Goal: Task Accomplishment & Management: Use online tool/utility

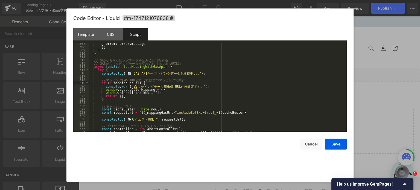
click at [177, 82] on div "error : error . message } ; } } // GAS か ら マ ッ ピ ン グ デ ー タ を 読 み 込 む （ 改 善 版 ） …" at bounding box center [217, 89] width 256 height 95
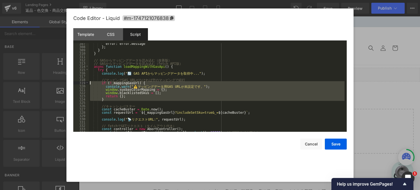
click at [177, 82] on div "error : error . message } ; } } // GAS か ら マ ッ ピ ン グ デ ー タ を 読 み 込 む （ 改 善 版 ） …" at bounding box center [217, 89] width 256 height 95
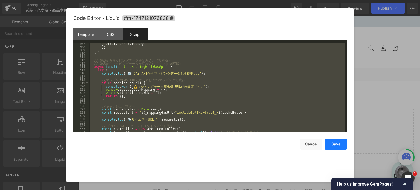
click at [331, 144] on button "Save" at bounding box center [336, 144] width 22 height 11
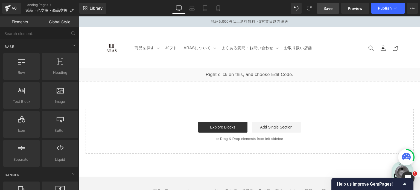
click at [331, 5] on link "Save" at bounding box center [328, 8] width 22 height 11
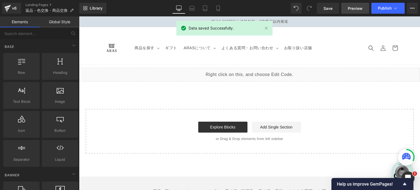
click at [354, 7] on span "Preview" at bounding box center [355, 8] width 15 height 6
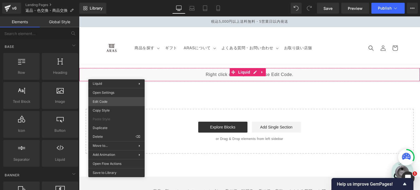
click at [117, 0] on div "You are previewing how the will restyle your page. You can not edit Elements in…" at bounding box center [210, 0] width 420 height 0
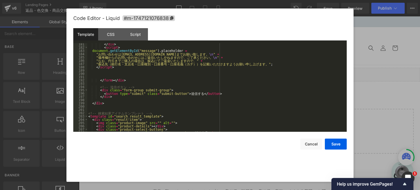
scroll to position [592, 0]
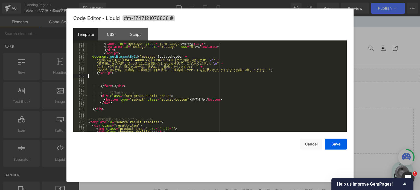
click at [144, 75] on div "< label for = "message" class = "form-label" > 備 考 </ label > < textarea id = "…" at bounding box center [215, 89] width 257 height 95
click at [130, 99] on div "< label for = "message" class = "form-label" > 備 考 </ label > < textarea id = "…" at bounding box center [215, 89] width 257 height 95
click at [138, 37] on div "Script" at bounding box center [135, 34] width 25 height 12
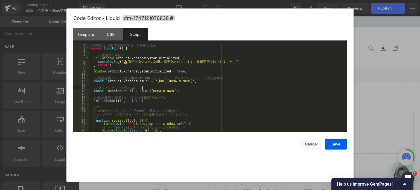
click at [162, 86] on div "// 即 [PERSON_NAME] 行 関 数 で 変 数 の ス コ ー プ を 閉 じ 込 め ( async function ( ) { // 重 …" at bounding box center [217, 90] width 256 height 95
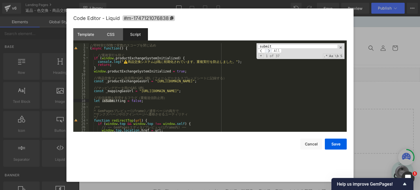
type input "submit"
click at [270, 50] on span at bounding box center [268, 51] width 7 height 4
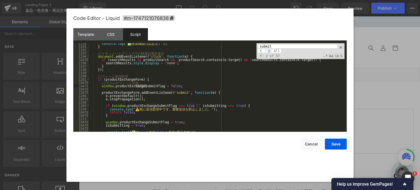
click at [270, 50] on span at bounding box center [268, 51] width 7 height 4
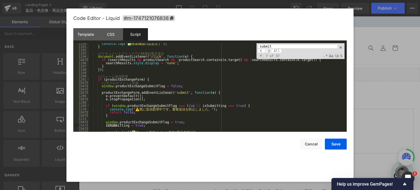
click at [270, 50] on span at bounding box center [268, 51] width 7 height 4
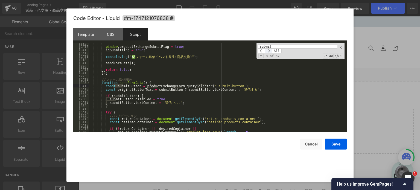
scroll to position [3978, 0]
click at [89, 34] on div "Template" at bounding box center [85, 34] width 25 height 12
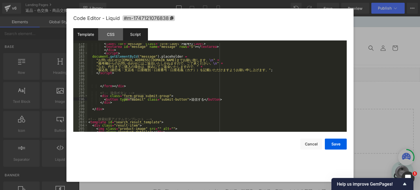
click at [135, 38] on div "Script" at bounding box center [135, 34] width 25 height 12
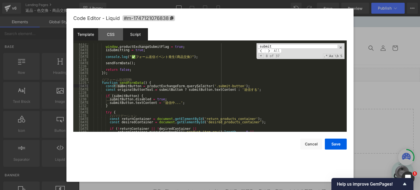
click at [94, 34] on div "Template" at bounding box center [85, 34] width 25 height 12
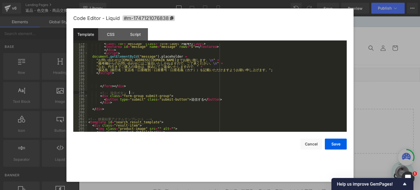
click at [167, 93] on div "< label for = "message" class = "form-label" > 備 考 </ label > < textarea id = "…" at bounding box center [215, 89] width 257 height 95
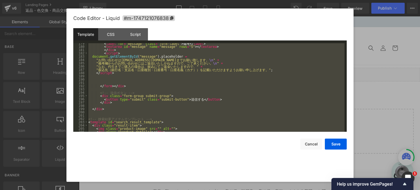
click at [142, 85] on div "< label for = "message" class = "form-label" > 備 考 </ label > < textarea id = "…" at bounding box center [215, 87] width 257 height 89
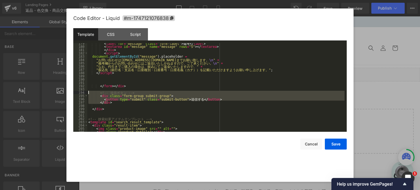
drag, startPoint x: 118, startPoint y: 104, endPoint x: 86, endPoint y: 94, distance: 33.5
click at [86, 94] on pre "179 180 181 182 183 184 185 186 187 188 189 190 191 192 193 194 195 196 197 198…" at bounding box center [209, 87] width 273 height 89
click at [108, 80] on div "< label for = "message" class = "form-label" > 備 考 </ label > < textarea id = "…" at bounding box center [215, 89] width 257 height 95
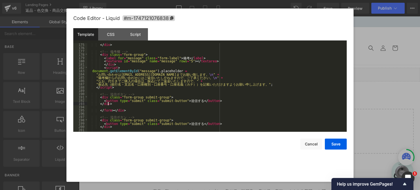
scroll to position [576, 0]
click at [338, 147] on button "Save" at bounding box center [336, 144] width 22 height 11
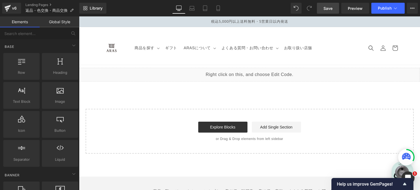
click at [333, 11] on link "Save" at bounding box center [328, 8] width 22 height 11
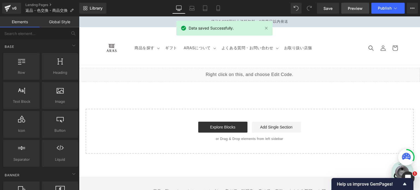
click at [356, 11] on span "Preview" at bounding box center [355, 8] width 15 height 6
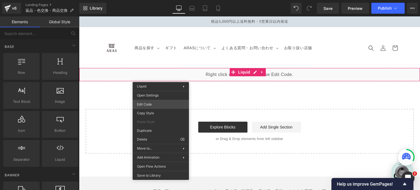
click at [160, 0] on div "You are previewing how the will restyle your page. You can not edit Elements in…" at bounding box center [210, 0] width 420 height 0
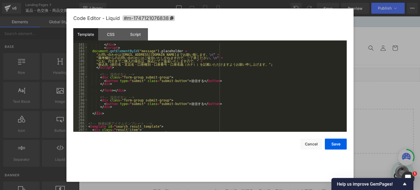
scroll to position [597, 0]
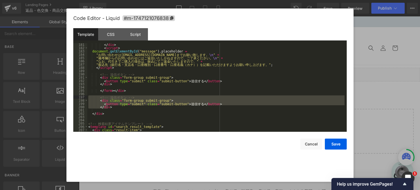
drag, startPoint x: 113, startPoint y: 107, endPoint x: 85, endPoint y: 97, distance: 29.2
click at [85, 97] on pre "181 182 183 184 185 186 187 188 189 190 191 192 193 194 195 196 197 198 199 200…" at bounding box center [209, 87] width 273 height 89
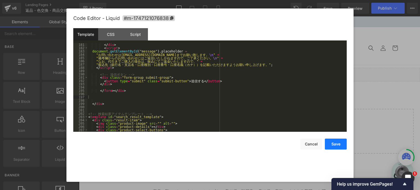
drag, startPoint x: 345, startPoint y: 147, endPoint x: 262, endPoint y: 35, distance: 139.5
click at [345, 147] on button "Save" at bounding box center [336, 144] width 22 height 11
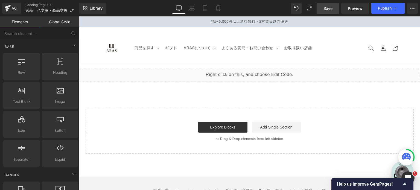
click at [331, 9] on span "Save" at bounding box center [327, 8] width 9 height 6
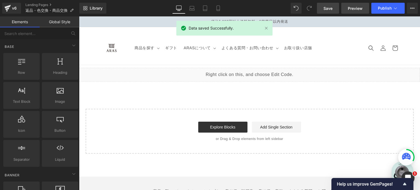
click at [357, 7] on span "Preview" at bounding box center [355, 8] width 15 height 6
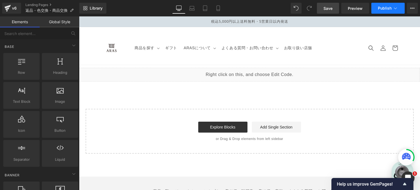
click at [398, 6] on button "Publish" at bounding box center [387, 8] width 33 height 11
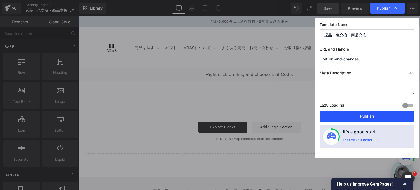
click at [343, 116] on button "Publish" at bounding box center [367, 116] width 95 height 11
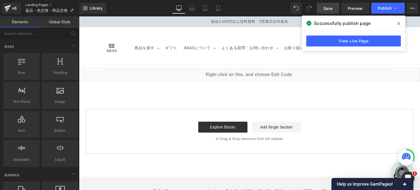
click at [38, 4] on link "Landing Pages" at bounding box center [52, 5] width 54 height 4
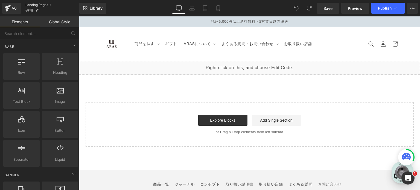
click at [43, 6] on link "Landing Pages" at bounding box center [52, 5] width 54 height 4
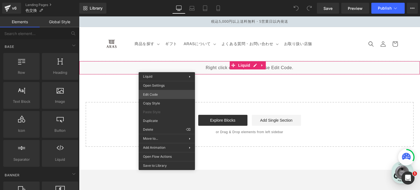
click at [166, 0] on div "You are previewing how the will restyle your page. You can not edit Elements in…" at bounding box center [210, 0] width 420 height 0
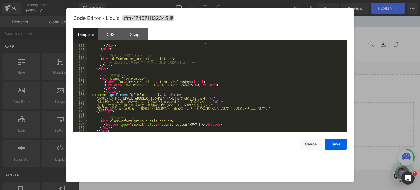
scroll to position [491, 0]
click at [141, 36] on div "Script" at bounding box center [135, 34] width 25 height 12
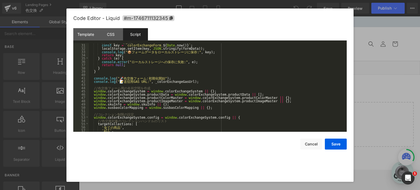
scroll to position [0, 0]
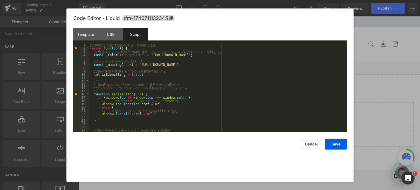
click at [170, 64] on div "// 即 時 実 行 関 数 で 変 数 の ス コ ー プ を 閉 じ 込 め ( async function ( ) { // 色 交 換 フ ォ ー …" at bounding box center [217, 90] width 256 height 95
drag, startPoint x: 315, startPoint y: 64, endPoint x: 269, endPoint y: 66, distance: 46.0
click at [269, 66] on div "// 即 時 実 行 関 数 で 変 数 の ス コ ー プ を 閉 じ 込 め ( async function ( ) { // 色 交 換 フ ォ ー …" at bounding box center [217, 90] width 256 height 95
click at [316, 64] on div "// 即 時 実 行 関 数 で 変 数 の ス コ ー プ を 閉 じ 込 め ( async function ( ) { // 色 交 換 フ ォ ー …" at bounding box center [217, 90] width 256 height 95
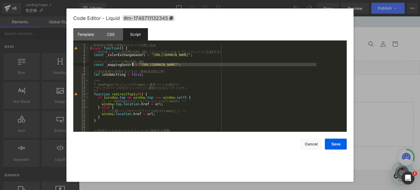
click at [132, 63] on div "// 即 時 実 行 関 数 で 変 数 の ス コ ー プ を 閉 じ 込 め ( async function ( ) { // 色 交 換 フ ォ ー …" at bounding box center [217, 90] width 256 height 95
click at [265, 94] on div "// 即 時 実 行 関 数 で 変 数 の ス コ ー プ を 閉 じ 込 め ( async function ( ) { // 色 交 換 フ ォ ー …" at bounding box center [217, 90] width 256 height 95
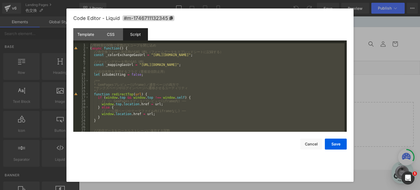
click at [141, 50] on div "// 即 時 実 行 関 数 で 変 数 の ス コ ー プ を 閉 じ 込 め ( async function ( ) { // 色 交 換 フ ォ ー …" at bounding box center [217, 87] width 256 height 89
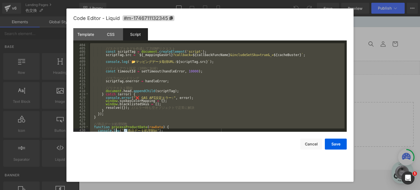
scroll to position [1322, 0]
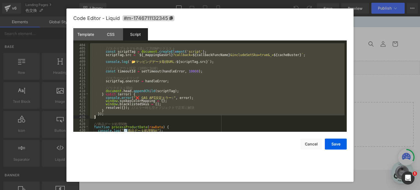
drag, startPoint x: 90, startPoint y: 67, endPoint x: 114, endPoint y: 116, distance: 54.4
click at [114, 116] on div "// ス ク リ プ ト タ グ を 作 成 し て JSONP リ ク エ ス ト const scriptTag = document . createE…" at bounding box center [217, 90] width 256 height 95
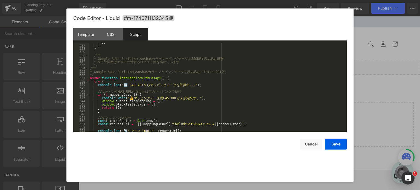
scroll to position [1069, 0]
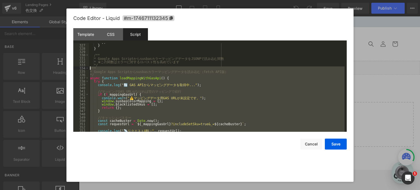
click at [89, 67] on div "} ; } } /** * Google Apps Script か ら susbas カ ラ ー マ ッ ピ ン グ デ ー タ を JSONP で 読 み…" at bounding box center [217, 87] width 256 height 95
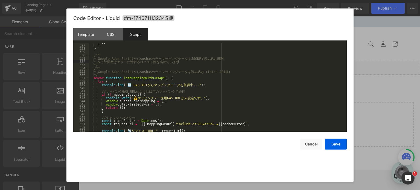
click at [182, 62] on div "} ; } } /** * Google Apps Script か ら susbas カ ラ ー マ ッ ピ ン グ デ ー タ を JSONP で 読 み…" at bounding box center [217, 87] width 256 height 95
click at [334, 141] on button "Save" at bounding box center [336, 144] width 22 height 11
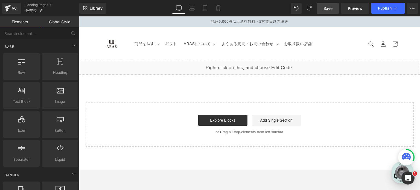
click at [332, 11] on link "Save" at bounding box center [328, 8] width 22 height 11
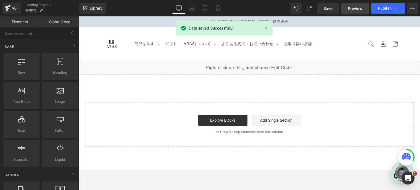
click at [358, 9] on span "Preview" at bounding box center [355, 8] width 15 height 6
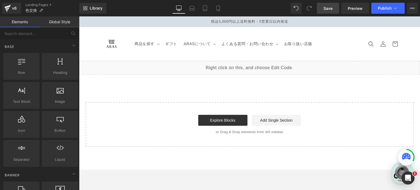
click at [334, 6] on link "Save" at bounding box center [328, 8] width 22 height 11
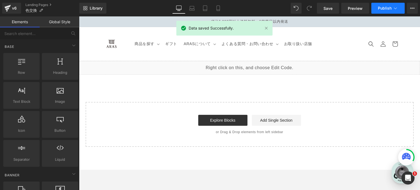
click at [388, 8] on span "Publish" at bounding box center [385, 8] width 14 height 4
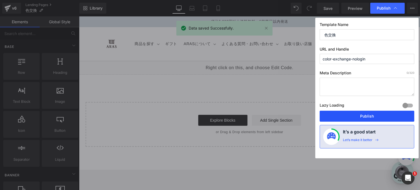
click at [377, 115] on button "Publish" at bounding box center [367, 116] width 95 height 11
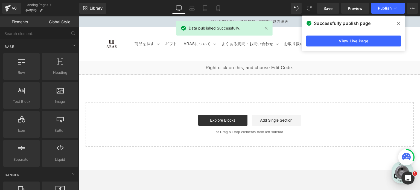
click at [402, 22] on span at bounding box center [398, 23] width 9 height 9
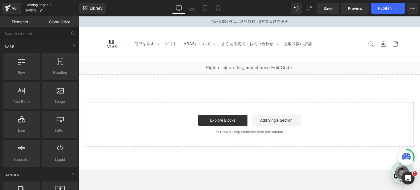
click at [46, 5] on link "Landing Pages" at bounding box center [52, 5] width 54 height 4
click at [355, 6] on span "Preview" at bounding box center [355, 8] width 15 height 6
click at [45, 3] on link "Landing Pages" at bounding box center [52, 5] width 54 height 4
